Goal: Task Accomplishment & Management: Use online tool/utility

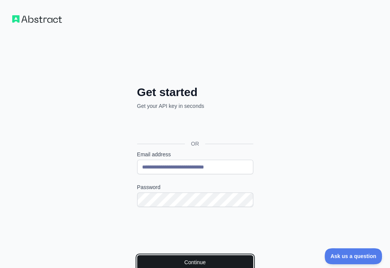
click at [137, 256] on button "Continue" at bounding box center [195, 263] width 116 height 15
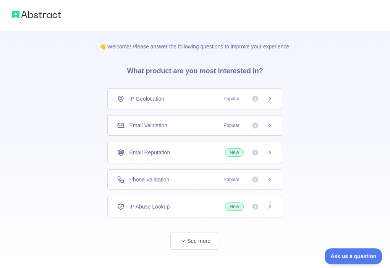
click at [201, 126] on div "Email Validation Popular" at bounding box center [195, 126] width 156 height 8
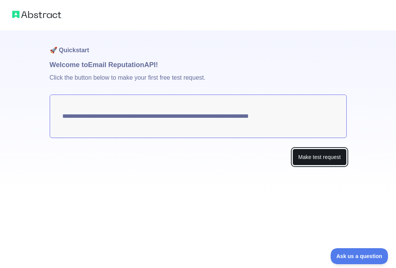
click at [313, 156] on button "Make test request" at bounding box center [319, 157] width 54 height 17
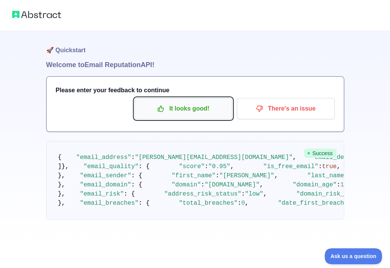
click at [185, 107] on p "It looks good!" at bounding box center [183, 108] width 86 height 13
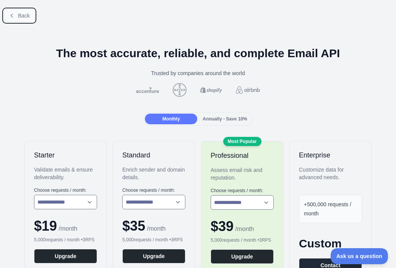
click at [28, 18] on span "Back" at bounding box center [24, 16] width 12 height 6
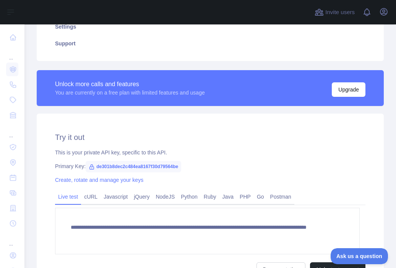
scroll to position [191, 0]
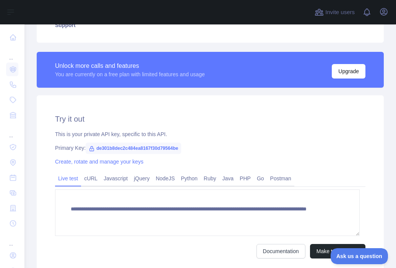
click at [163, 150] on span "de301b8dec2c484ea8167f30d79564be" at bounding box center [133, 148] width 95 height 11
copy span "de301b8dec2c484ea8167f30d79564be"
